Goal: Communication & Community: Answer question/provide support

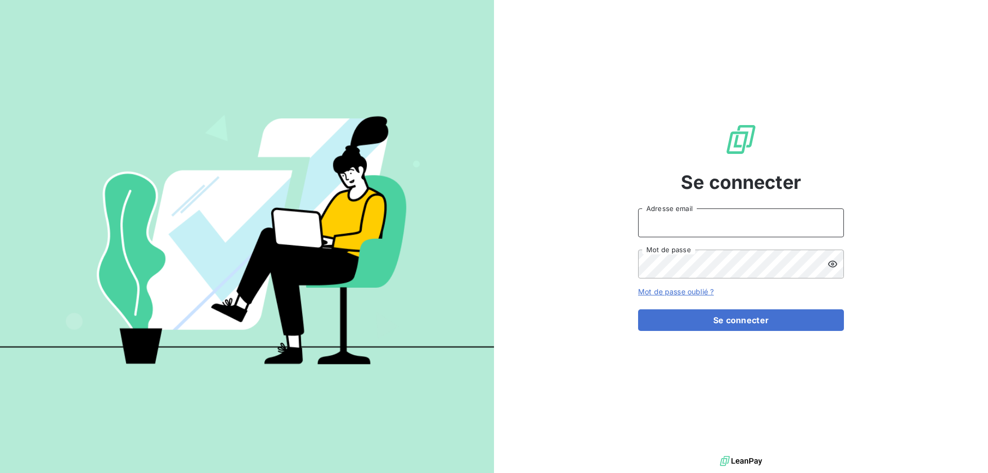
click at [694, 215] on input "Adresse email" at bounding box center [741, 222] width 206 height 29
paste input "mathias.reboule@terracoop.re"
type input "mathias.reboule@terracoop.re"
click at [638, 309] on button "Se connecter" at bounding box center [741, 320] width 206 height 22
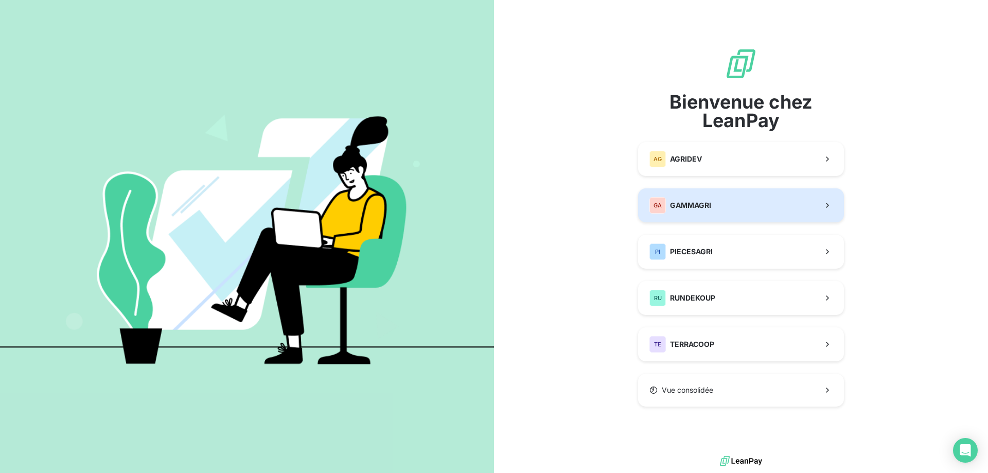
click at [669, 202] on div "GA GAMMAGRI" at bounding box center [680, 205] width 62 height 16
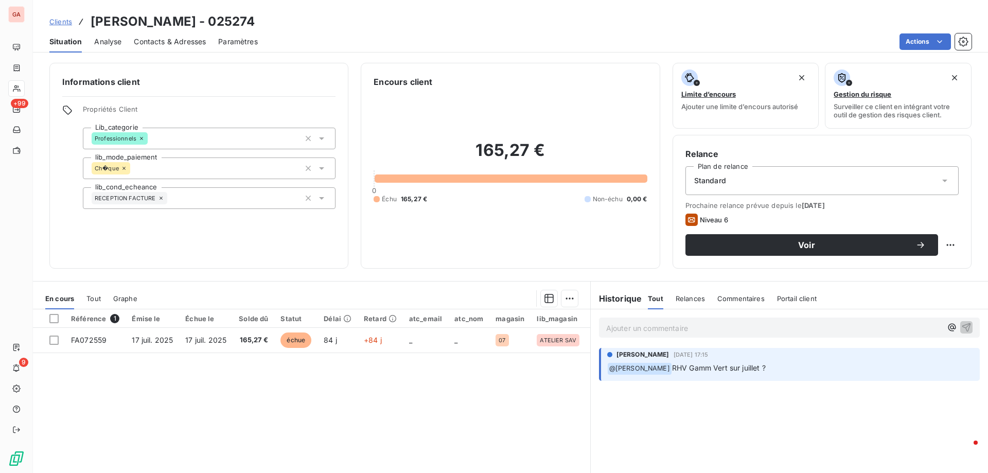
click at [601, 115] on div "165,27 € 0 Échu 165,27 € Non-échu 0,00 €" at bounding box center [509, 172] width 273 height 168
drag, startPoint x: 205, startPoint y: 17, endPoint x: 246, endPoint y: 21, distance: 41.3
click at [246, 21] on h3 "PAYET WILLIAM - 025274" at bounding box center [173, 21] width 164 height 19
copy h3 "025274"
click at [634, 329] on p "Ajouter un commentaire ﻿" at bounding box center [773, 328] width 335 height 13
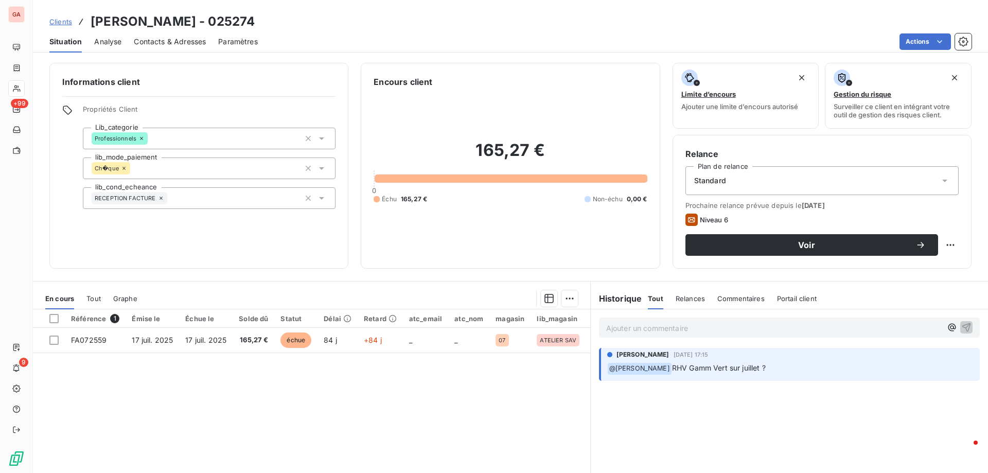
click at [679, 331] on p "Ajouter un commentaire ﻿" at bounding box center [773, 328] width 335 height 13
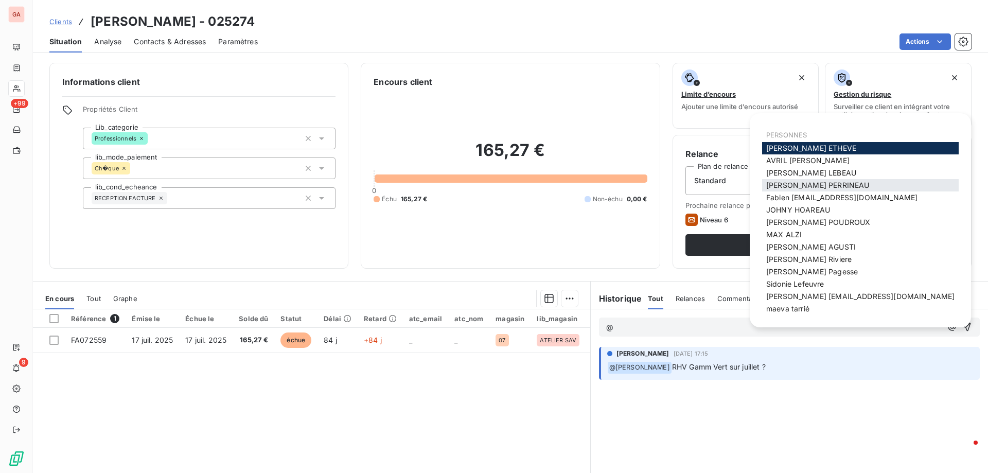
click at [809, 183] on span "[PERSON_NAME]" at bounding box center [817, 185] width 103 height 9
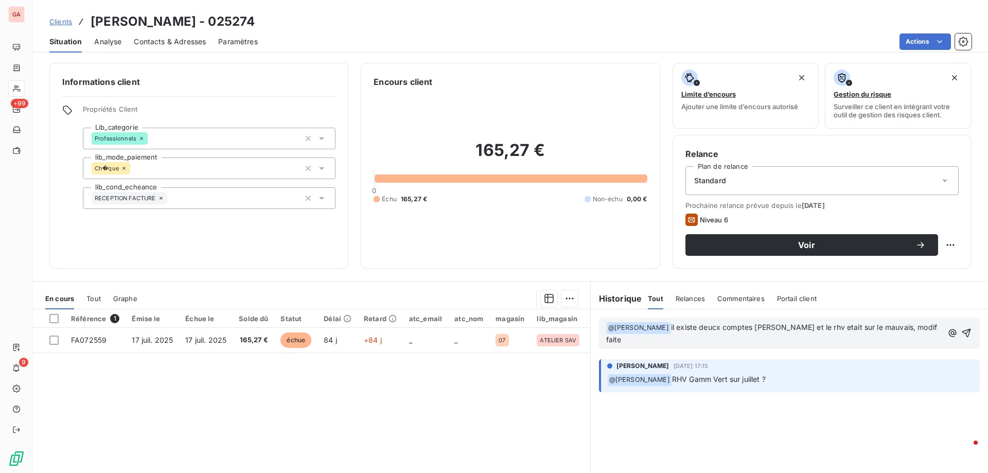
click at [709, 329] on span "il existe deucx comptes payet william et le rhv etait sur le mauvais, modif fai…" at bounding box center [772, 333] width 333 height 21
drag, startPoint x: 776, startPoint y: 338, endPoint x: 797, endPoint y: 339, distance: 21.1
click at [781, 339] on p "﻿ @ Cédric PERRINEAU ﻿ il existe deux comptes payet william et le rhv etait sur…" at bounding box center [774, 334] width 336 height 24
click at [837, 329] on span "il existe deux comptes payet william et le rhv etait sur le mauvais, modif faite" at bounding box center [770, 333] width 329 height 21
click at [961, 335] on icon "button" at bounding box center [966, 333] width 10 height 10
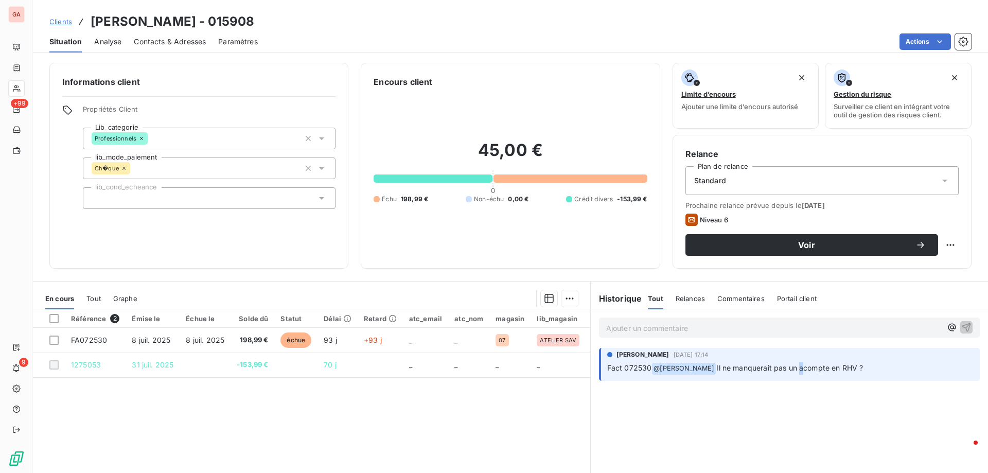
click at [801, 386] on div "Ajouter un commentaire ﻿ Cédric PERRINEAU 7 oct. 2025, 17:14 Fact 072530 @ Math…" at bounding box center [789, 423] width 397 height 229
click at [716, 330] on p "Ajouter un commentaire ﻿" at bounding box center [773, 328] width 335 height 13
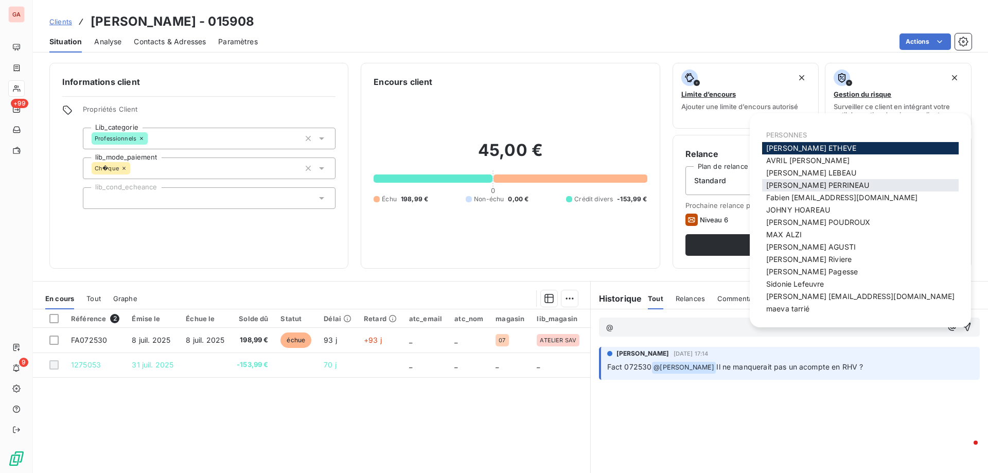
click at [802, 186] on span "Cédric PERRINEAU" at bounding box center [817, 185] width 103 height 9
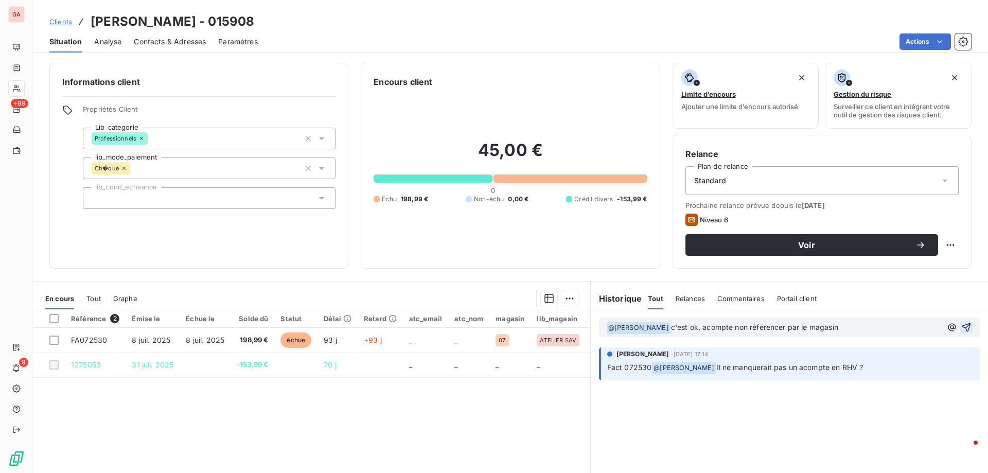
click at [961, 328] on icon "button" at bounding box center [966, 327] width 10 height 10
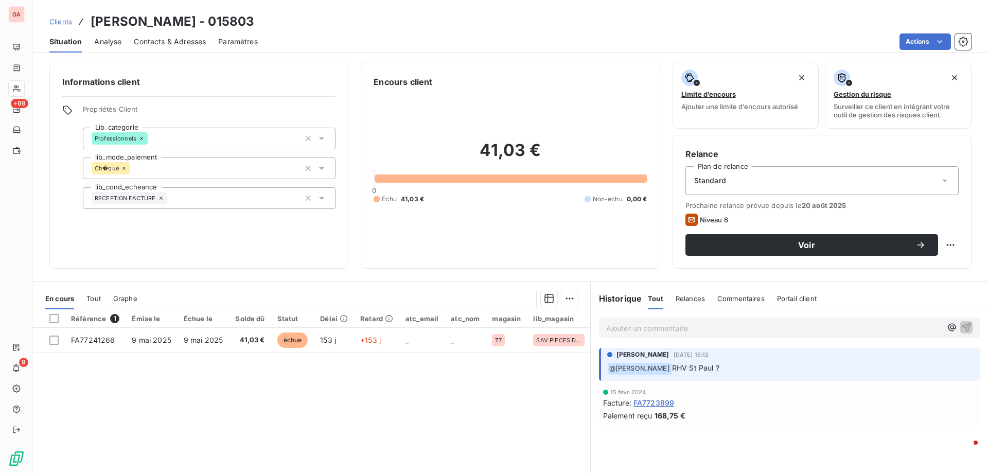
click at [701, 330] on p "Ajouter un commentaire ﻿" at bounding box center [773, 328] width 335 height 13
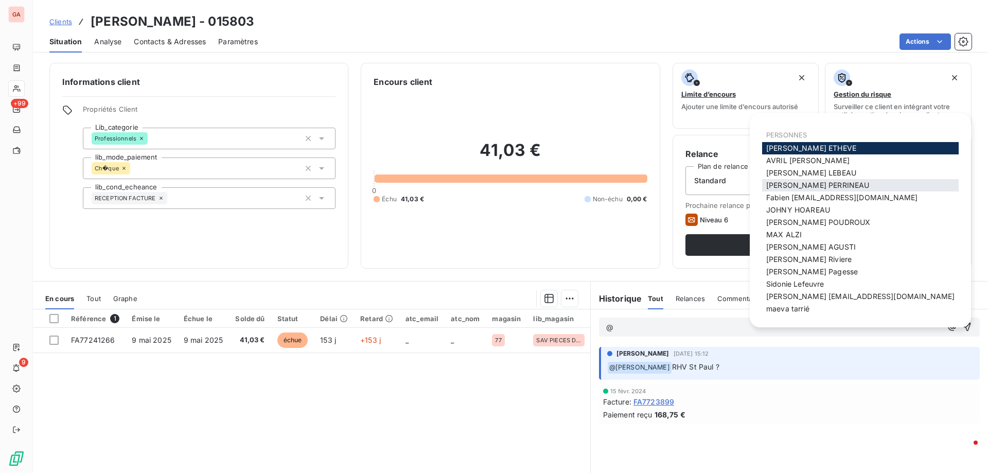
click at [819, 182] on span "[PERSON_NAME]" at bounding box center [817, 185] width 103 height 9
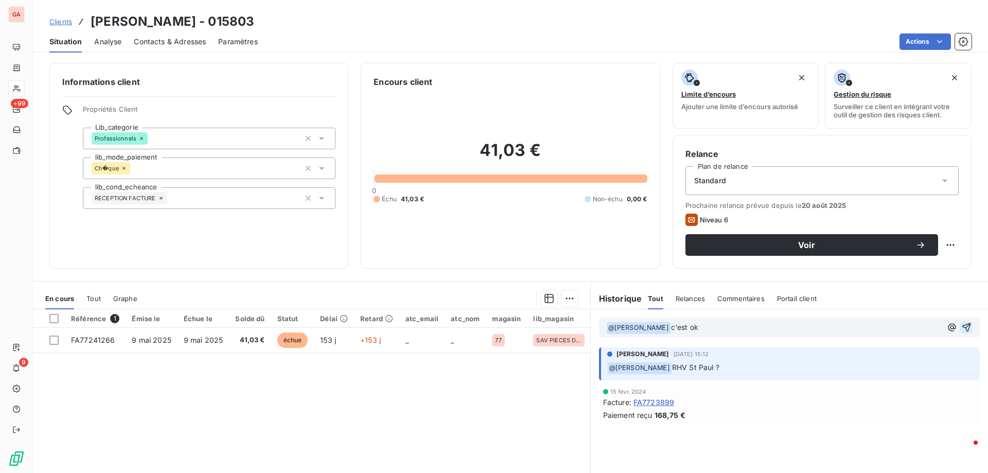
click at [962, 326] on icon "button" at bounding box center [966, 327] width 9 height 9
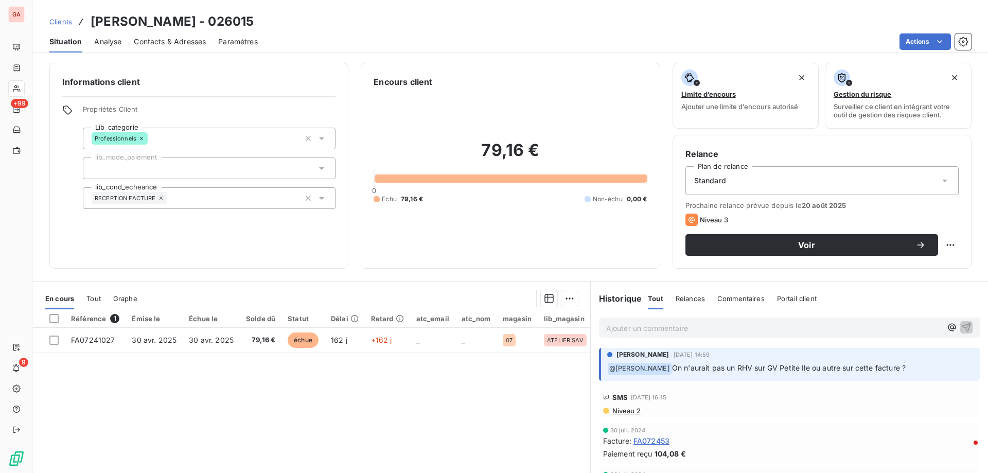
click at [670, 326] on p "Ajouter un commentaire ﻿" at bounding box center [773, 328] width 335 height 13
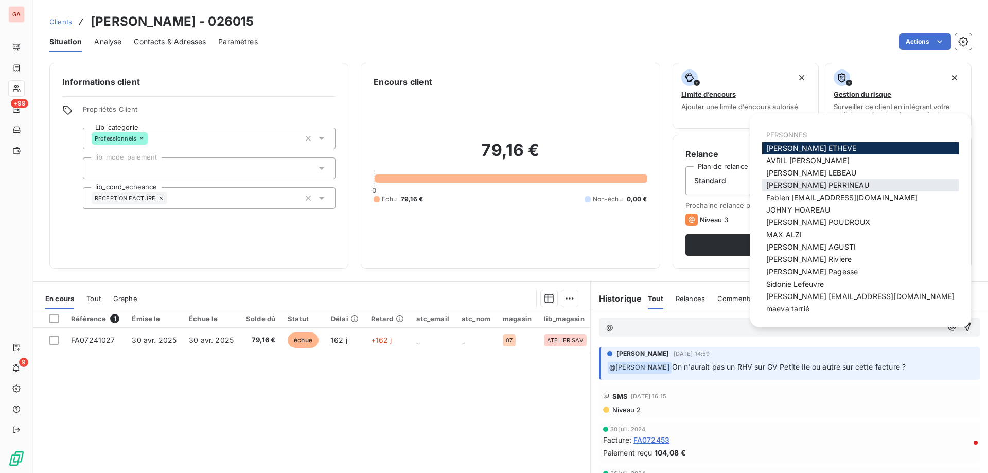
click at [834, 185] on div "[PERSON_NAME]" at bounding box center [860, 185] width 197 height 12
click at [809, 185] on span "[PERSON_NAME]" at bounding box center [817, 185] width 103 height 9
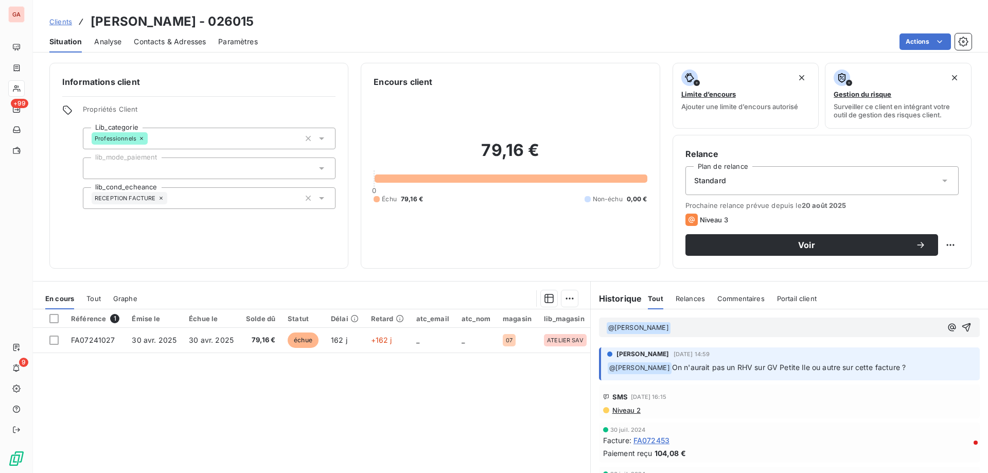
click at [684, 328] on p "﻿ @ Cédric PERRINEAU ﻿ ﻿" at bounding box center [773, 328] width 335 height 12
click at [961, 329] on icon "button" at bounding box center [966, 327] width 10 height 10
